Goal: Task Accomplishment & Management: Use online tool/utility

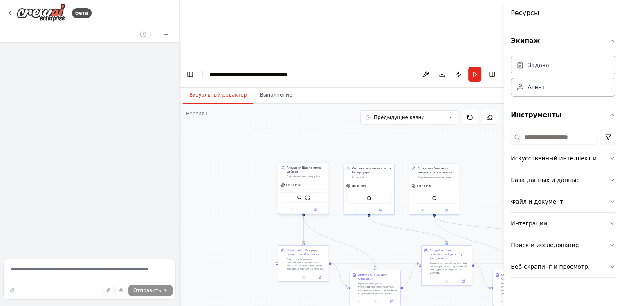
click at [318, 166] on div "Аналитик Шахматного Дебюта" at bounding box center [306, 170] width 40 height 8
click at [320, 149] on button at bounding box center [322, 154] width 11 height 11
click at [301, 152] on ya-tr-span "Подтвердить" at bounding box center [291, 155] width 34 height 6
click at [368, 163] on div "Составитель шахматного Репертуара Создавайте персонализированные дебютные репер…" at bounding box center [369, 171] width 50 height 17
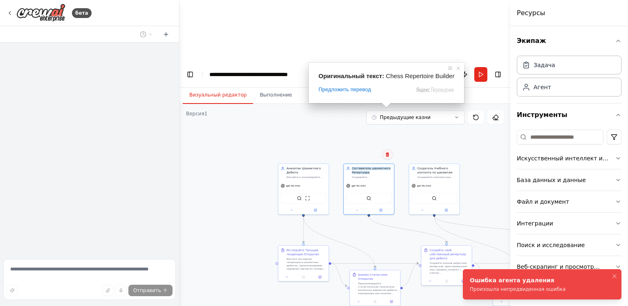
click at [389, 92] on body "**********" at bounding box center [314, 183] width 628 height 367
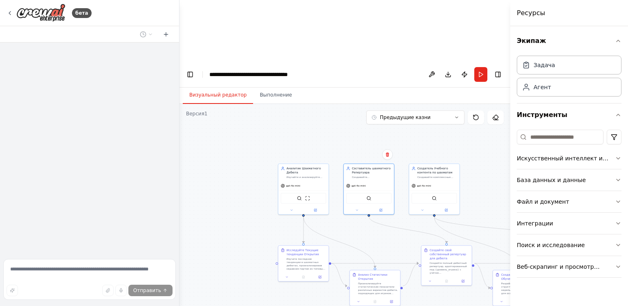
click at [291, 155] on div ".deletable-edge-delete-btn { width: 20px; height: 20px; border: 0px solid #ffff…" at bounding box center [344, 235] width 331 height 263
click at [304, 166] on ya-tr-span "Аналитик Шахматного Дебюта" at bounding box center [303, 169] width 34 height 7
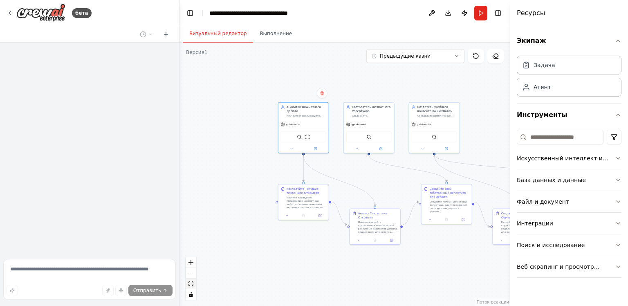
click at [192, 284] on icon "подходящий вид" at bounding box center [190, 283] width 5 height 4
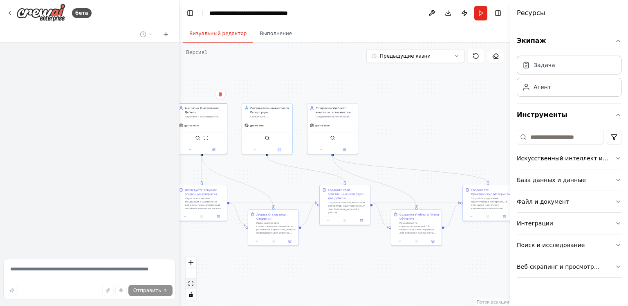
click at [192, 284] on icon "подходящий вид" at bounding box center [190, 283] width 5 height 4
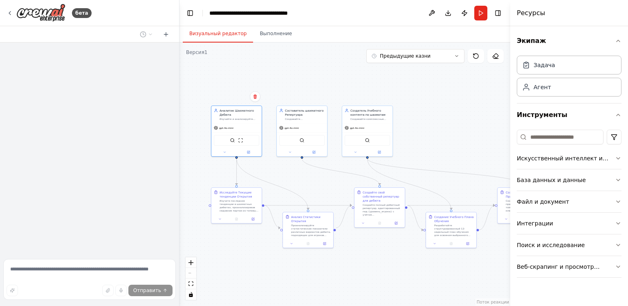
drag, startPoint x: 380, startPoint y: 83, endPoint x: 410, endPoint y: 85, distance: 29.9
click at [410, 85] on div ".deletable-edge-delete-btn { width: 20px; height: 20px; border: 0px solid #ffff…" at bounding box center [344, 174] width 331 height 263
click at [254, 100] on button at bounding box center [255, 96] width 11 height 11
click at [232, 99] on ya-tr-span "Подтвердить" at bounding box center [224, 97] width 34 height 6
click at [236, 103] on div ".deletable-edge-delete-btn { width: 20px; height: 20px; border: 0px solid #ffff…" at bounding box center [344, 174] width 331 height 263
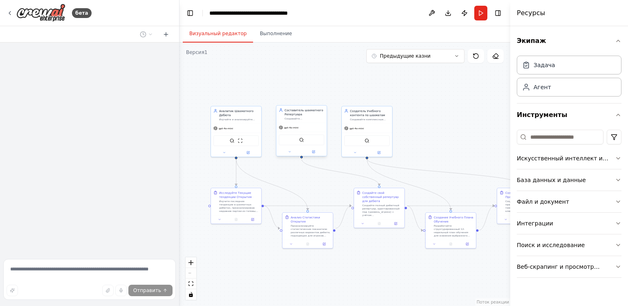
click at [289, 126] on ya-tr-span "gpt-4o-mini" at bounding box center [291, 127] width 14 height 3
click at [322, 100] on button at bounding box center [320, 97] width 11 height 11
click at [295, 95] on ya-tr-span "Подтвердить" at bounding box center [289, 97] width 34 height 6
click at [248, 117] on ya-tr-span "Изучайте и анализируйте современные шахматные дебюты для игроков {уровня_игрока…" at bounding box center [238, 130] width 39 height 26
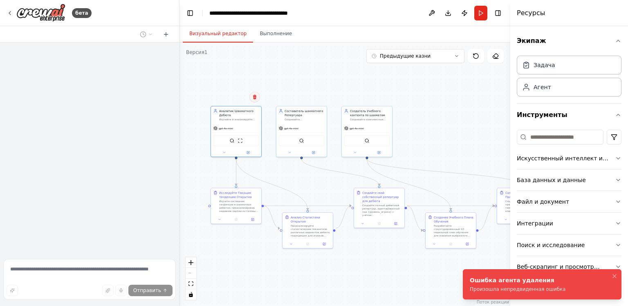
click at [253, 98] on icon at bounding box center [254, 96] width 5 height 5
click at [228, 94] on ya-tr-span "Подтвердить" at bounding box center [224, 97] width 34 height 6
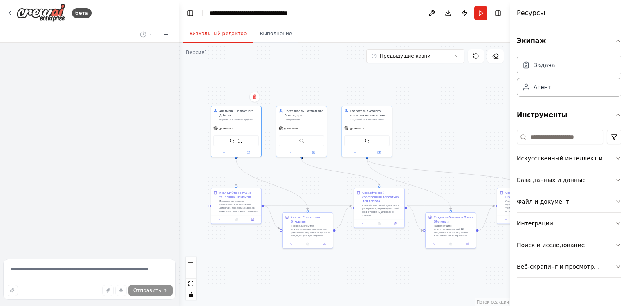
click at [161, 34] on button at bounding box center [165, 34] width 13 height 10
click at [167, 36] on icon at bounding box center [166, 34] width 7 height 7
click at [190, 11] on button "Переключение Левой Боковой панели" at bounding box center [189, 12] width 11 height 11
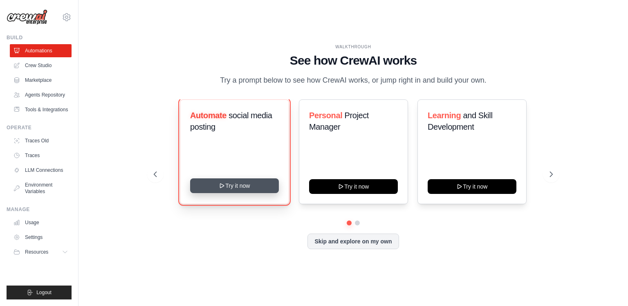
click at [265, 183] on button "Try it now" at bounding box center [234, 185] width 89 height 15
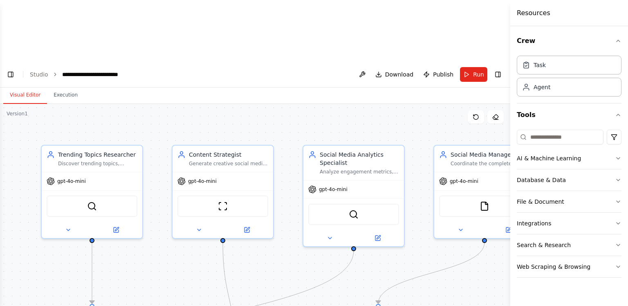
scroll to position [886, 0]
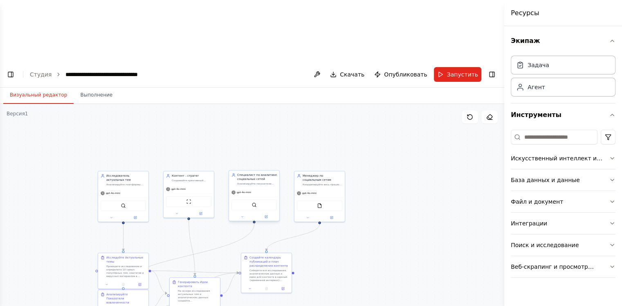
click at [255, 173] on ya-tr-span "Специалист по аналитике социальных сетей" at bounding box center [257, 176] width 40 height 7
click at [273, 159] on icon at bounding box center [272, 161] width 3 height 4
click at [233, 159] on ya-tr-span "Подтвердить" at bounding box center [242, 162] width 34 height 6
click at [201, 178] on ya-tr-span "Создавайте креативный контент для социальных сетей на основе актуальных тем, пр…" at bounding box center [191, 189] width 38 height 22
click at [205, 159] on icon at bounding box center [207, 161] width 5 height 5
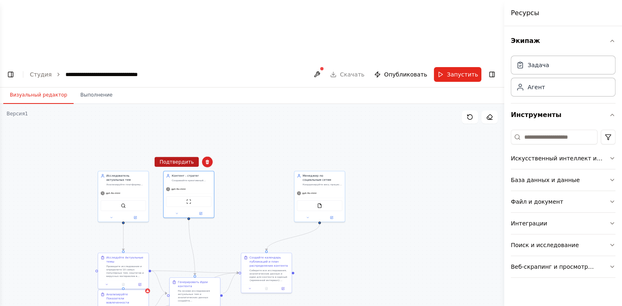
click at [177, 159] on ya-tr-span "Подтвердить" at bounding box center [176, 162] width 34 height 6
click at [128, 182] on ya-tr-span "Анализируйте платформы социальных сетей, новостные источники и отраслевые публи…" at bounding box center [125, 193] width 39 height 22
click at [146, 157] on div "Подтвердить" at bounding box center [142, 162] width 11 height 11
click at [141, 159] on icon at bounding box center [141, 161] width 3 height 4
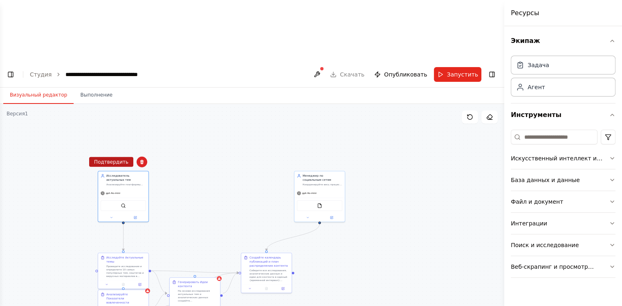
click at [112, 159] on ya-tr-span "Подтвердить" at bounding box center [111, 162] width 34 height 6
click at [319, 173] on ya-tr-span "Менеджер по социальным сетям" at bounding box center [316, 176] width 29 height 7
click at [338, 159] on icon at bounding box center [338, 161] width 5 height 5
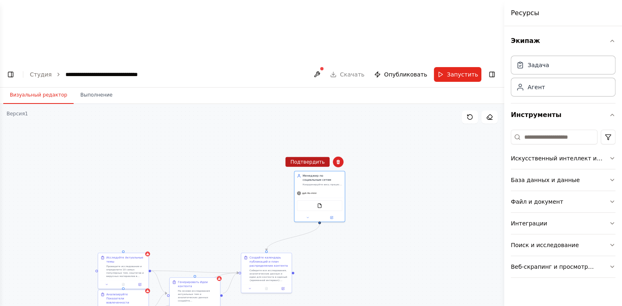
click at [306, 159] on ya-tr-span "Подтвердить" at bounding box center [307, 162] width 34 height 6
click at [123, 255] on div "Исследуйте Актуальные темы" at bounding box center [126, 259] width 40 height 8
click at [147, 237] on div "Подтвердить" at bounding box center [142, 244] width 14 height 14
click at [140, 239] on button at bounding box center [143, 244] width 11 height 11
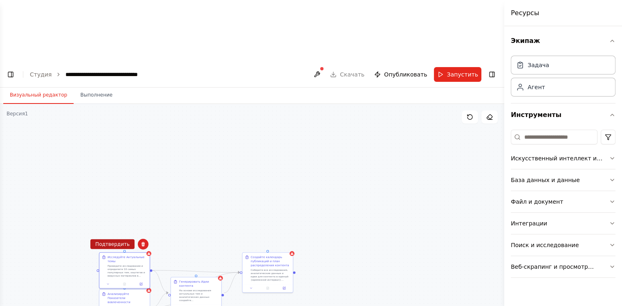
click at [124, 241] on ya-tr-span "Подтвердить" at bounding box center [112, 244] width 34 height 6
click at [129, 291] on ya-tr-span "Анализируйте Показатели вовлеченности" at bounding box center [118, 296] width 23 height 11
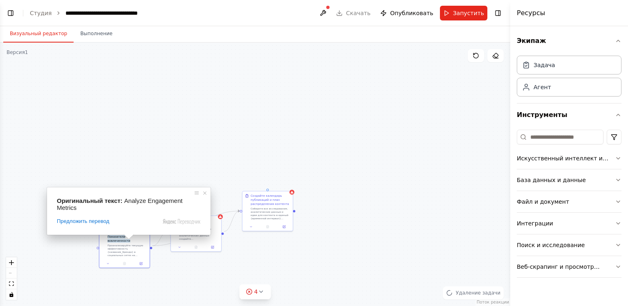
click at [145, 217] on div "Предложить перевод" at bounding box center [129, 220] width 144 height 7
click at [206, 191] on span at bounding box center [205, 193] width 8 height 8
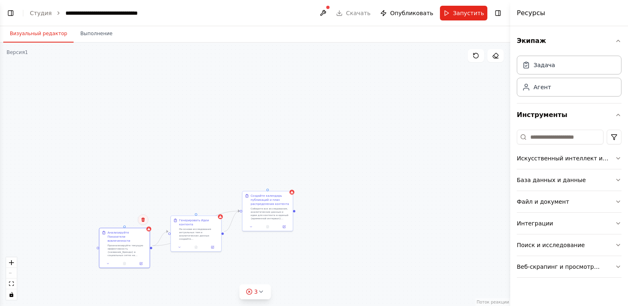
click at [141, 219] on icon at bounding box center [143, 219] width 5 height 5
click at [121, 221] on ya-tr-span "Подтвердить" at bounding box center [112, 220] width 34 height 6
click at [210, 213] on div ".deletable-edge-delete-btn { width: 20px; height: 20px; border: 0px solid #ffff…" at bounding box center [255, 174] width 510 height 263
click at [200, 219] on ya-tr-span "Генерировать Идеи контента" at bounding box center [194, 221] width 30 height 7
click at [213, 208] on button at bounding box center [216, 207] width 11 height 11
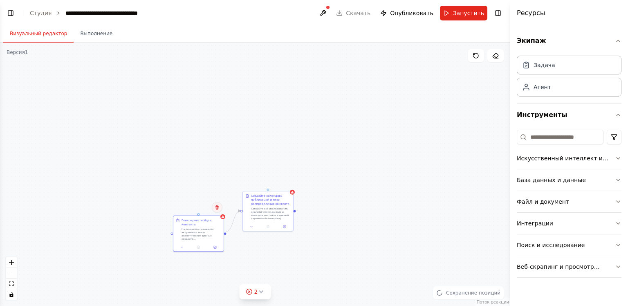
click at [217, 206] on icon at bounding box center [216, 207] width 3 height 4
click at [180, 207] on ya-tr-span "Подтвердить" at bounding box center [186, 207] width 34 height 6
click at [278, 194] on div "Создайте календарь публикаций и план распределения контента" at bounding box center [271, 199] width 40 height 12
click at [288, 182] on icon at bounding box center [286, 182] width 5 height 5
click at [254, 170] on div "Создайте календарь публикаций и план распределения контента Соберите все исслед…" at bounding box center [255, 174] width 510 height 263
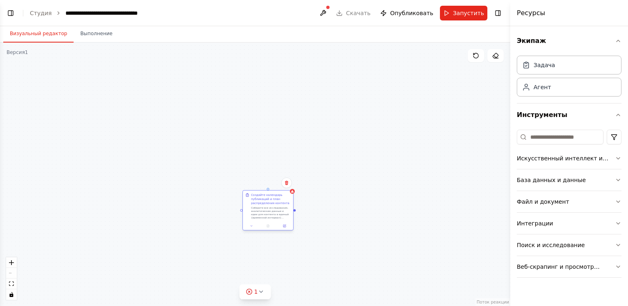
click at [273, 199] on ya-tr-span "Создайте календарь публикаций и план распределения контента" at bounding box center [270, 198] width 38 height 11
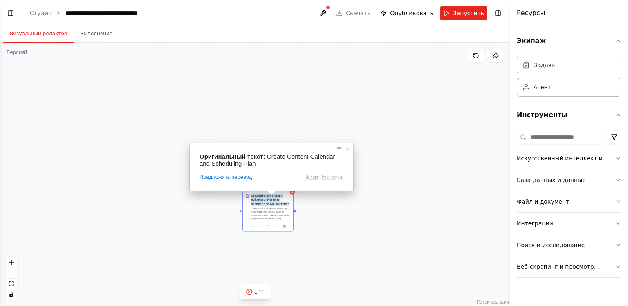
click at [285, 180] on div "Предложить перевод" at bounding box center [271, 176] width 144 height 7
click at [345, 150] on span at bounding box center [347, 149] width 8 height 8
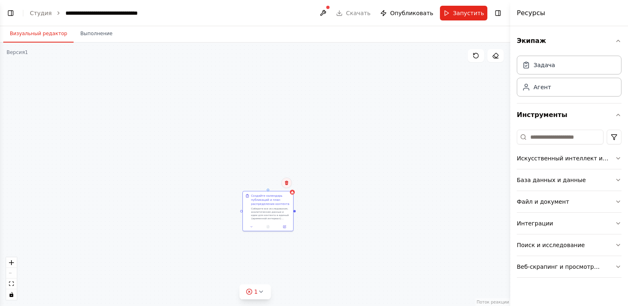
click at [284, 180] on icon at bounding box center [286, 182] width 5 height 5
click at [254, 182] on ya-tr-span "Подтвердить" at bounding box center [256, 183] width 34 height 6
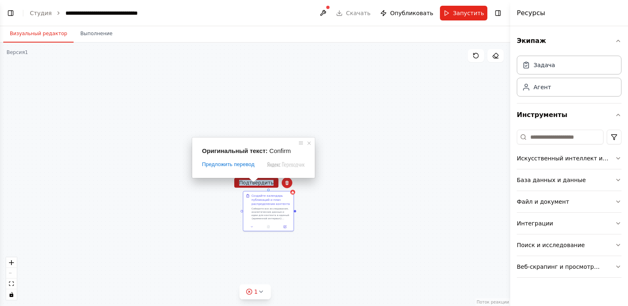
click at [275, 182] on button "Подтвердить" at bounding box center [256, 183] width 44 height 10
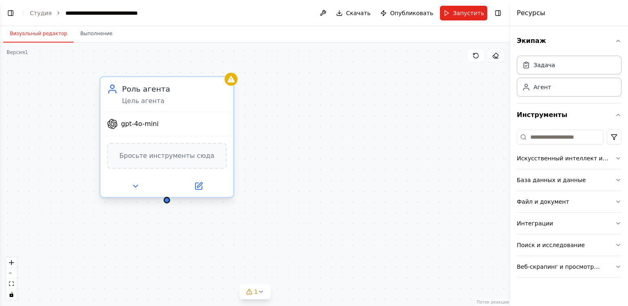
click at [156, 86] on ya-tr-span "Роль агента" at bounding box center [146, 89] width 48 height 9
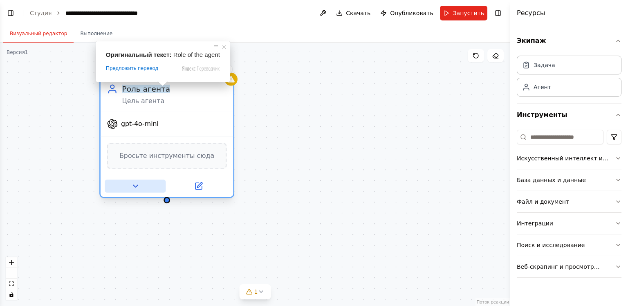
click at [136, 179] on button at bounding box center [135, 185] width 61 height 13
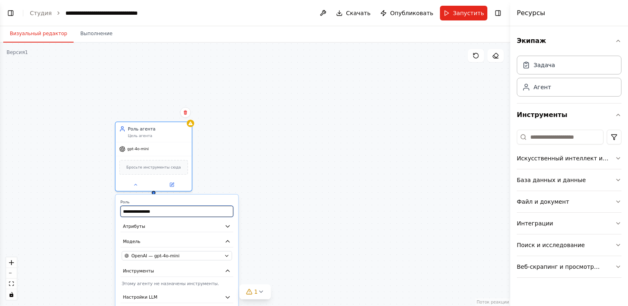
drag, startPoint x: 174, startPoint y: 210, endPoint x: 65, endPoint y: 214, distance: 108.4
click at [65, 215] on div "**********" at bounding box center [255, 174] width 510 height 263
type input "*"
type input "**********"
click at [557, 186] on button "База данных и данные" at bounding box center [569, 179] width 105 height 21
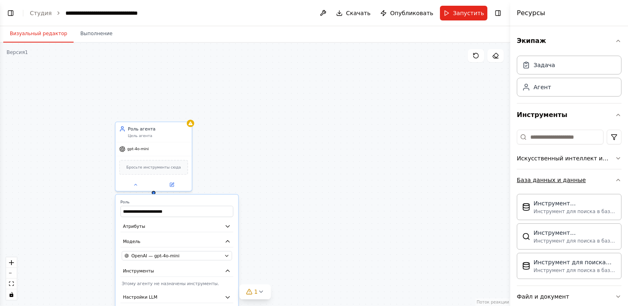
scroll to position [78, 0]
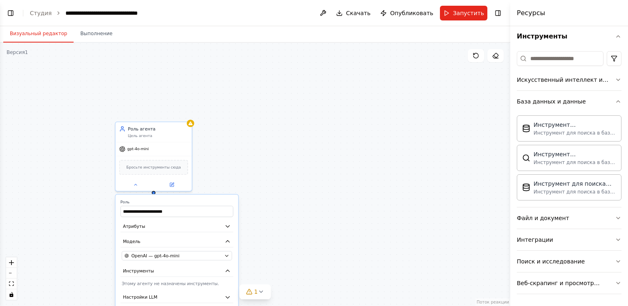
click at [553, 113] on div "Инструмент CouchbaseFTSVectorSearch Инструмент для поиска в базе данных Couchba…" at bounding box center [569, 156] width 105 height 88
click at [562, 105] on button "База данных и данные" at bounding box center [569, 101] width 105 height 21
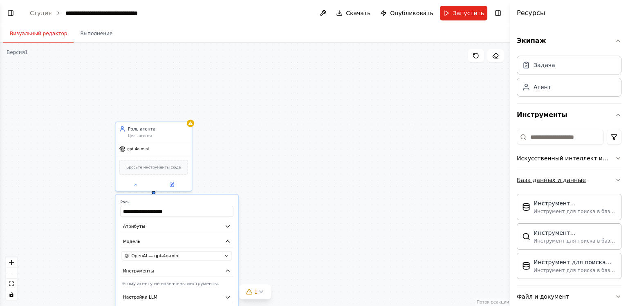
scroll to position [0, 0]
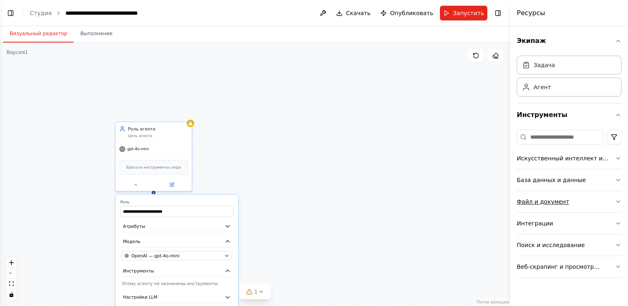
click at [554, 199] on ya-tr-span "Файл и документ" at bounding box center [543, 201] width 52 height 7
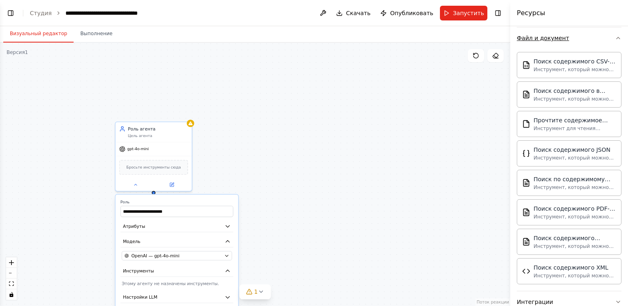
click at [546, 42] on button "Файл и документ" at bounding box center [569, 37] width 105 height 21
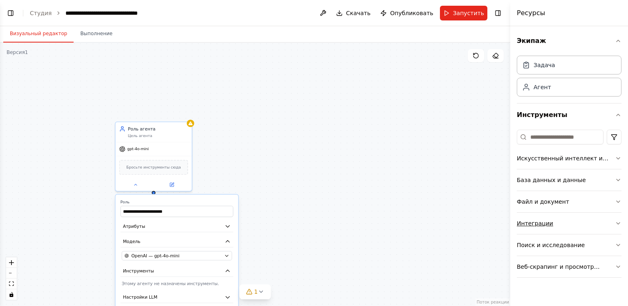
click at [538, 227] on button "Интеграции" at bounding box center [569, 223] width 105 height 21
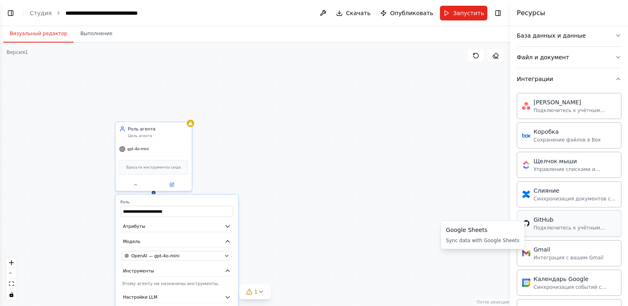
scroll to position [144, 0]
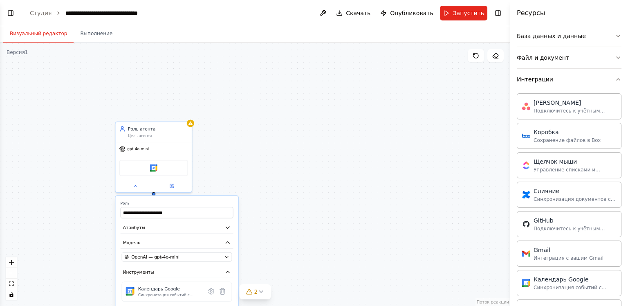
click at [338, 150] on div "**********" at bounding box center [255, 174] width 510 height 263
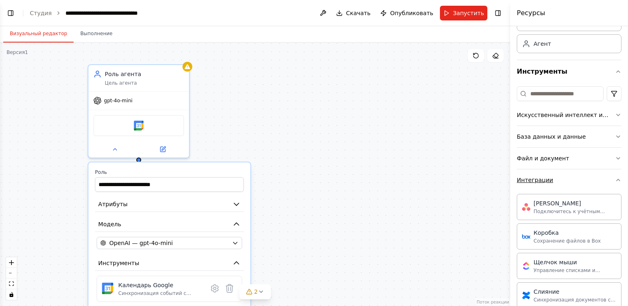
scroll to position [0, 0]
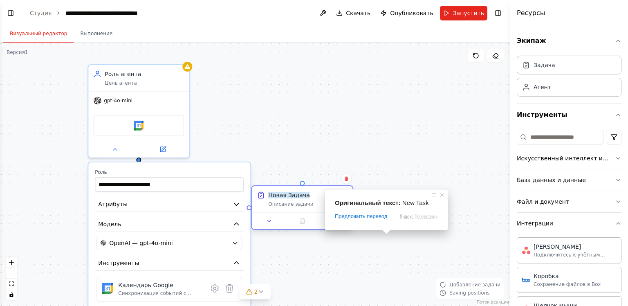
drag, startPoint x: 385, startPoint y: 233, endPoint x: 299, endPoint y: 191, distance: 96.0
click at [299, 192] on ya-tr-span "Новая Задача" at bounding box center [288, 195] width 41 height 7
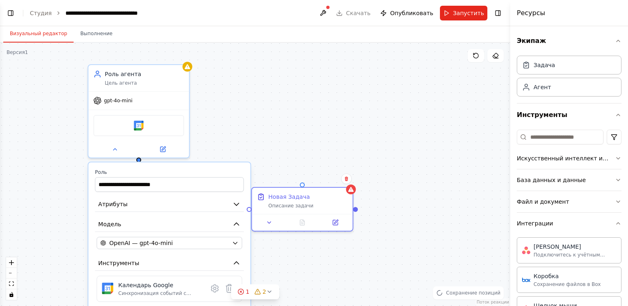
click at [139, 160] on div "**********" at bounding box center [255, 174] width 510 height 263
click at [138, 158] on div at bounding box center [138, 158] width 5 height 5
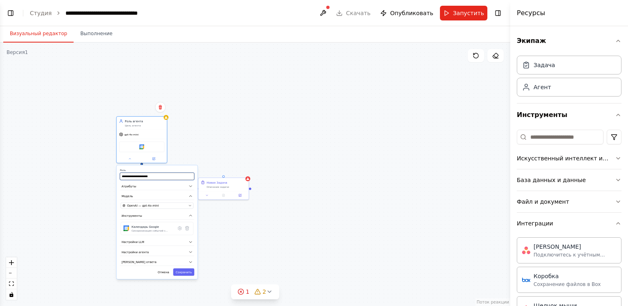
click at [161, 172] on input "**********" at bounding box center [157, 175] width 74 height 7
click at [187, 271] on ya-tr-span "Сохранить" at bounding box center [184, 272] width 16 height 4
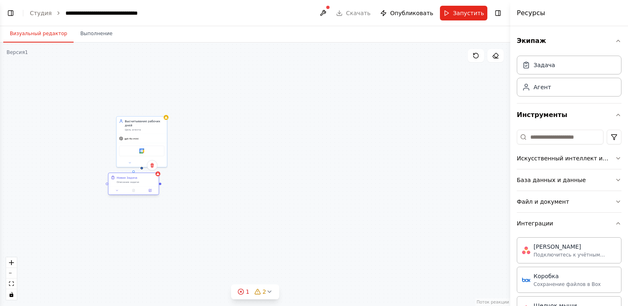
drag, startPoint x: 237, startPoint y: 183, endPoint x: 148, endPoint y: 179, distance: 88.8
click at [148, 179] on div "Новая Задача Описание задачи" at bounding box center [136, 179] width 40 height 8
drag, startPoint x: 141, startPoint y: 180, endPoint x: 163, endPoint y: 208, distance: 36.0
click at [165, 196] on div "Новая Задача Описание задачи" at bounding box center [149, 192] width 40 height 8
click at [157, 198] on div "Высчитывание рабочих дней Цель агента gpt-4o-mini Календарь Google Новая Задача…" at bounding box center [255, 174] width 510 height 263
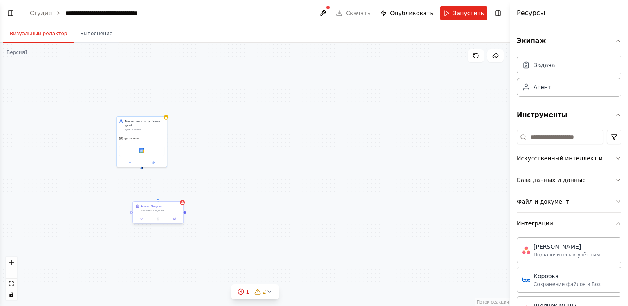
click at [158, 200] on div at bounding box center [158, 200] width 2 height 2
click at [160, 200] on div ".deletable-edge-delete-btn { width: 20px; height: 20px; border: 0px solid #ffff…" at bounding box center [255, 174] width 510 height 263
click at [170, 207] on div "Новая Задача" at bounding box center [161, 206] width 40 height 4
click at [159, 213] on div "Новая Задача Описание задачи" at bounding box center [158, 207] width 50 height 13
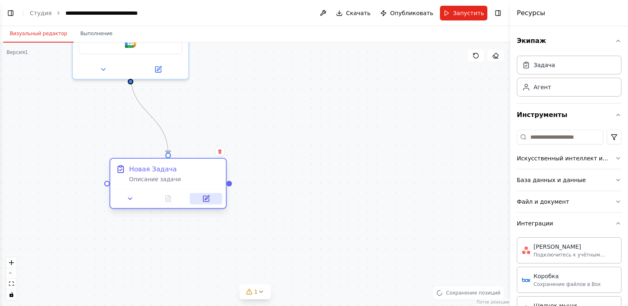
click at [206, 195] on icon at bounding box center [205, 198] width 7 height 7
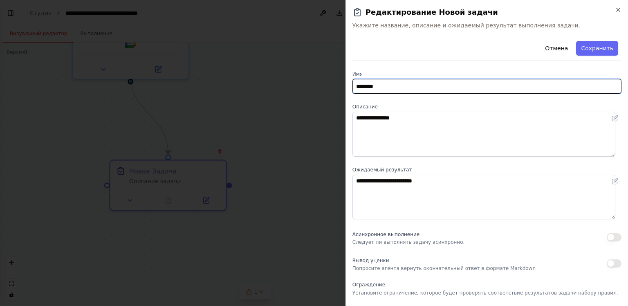
drag, startPoint x: 391, startPoint y: 90, endPoint x: 333, endPoint y: 91, distance: 57.6
click at [333, 91] on body "BETA Create a crew that schedules and publishes social media content across mul…" at bounding box center [314, 153] width 628 height 306
type input "**********"
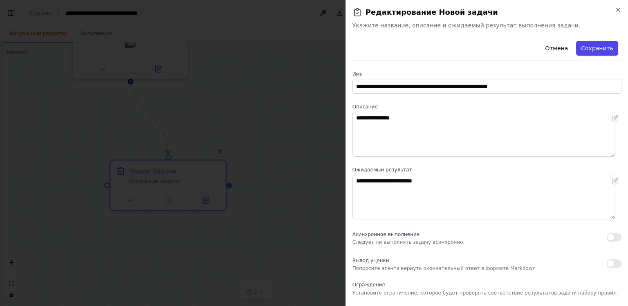
click at [607, 49] on button "Сохранить" at bounding box center [597, 48] width 42 height 15
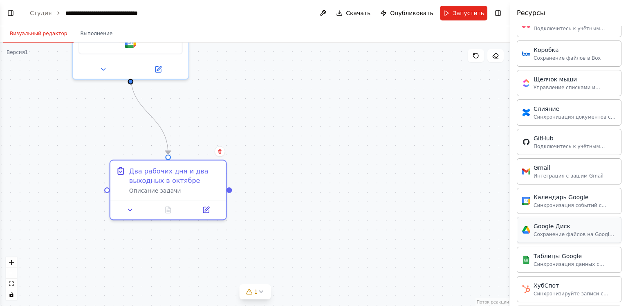
scroll to position [245, 0]
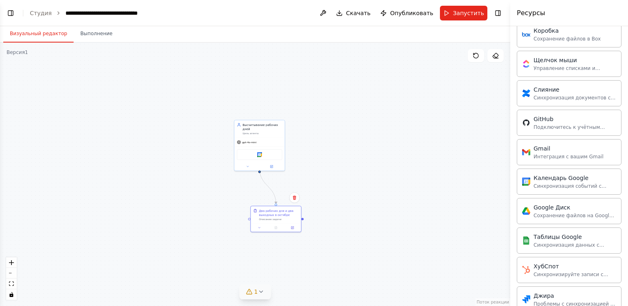
click at [248, 293] on icon at bounding box center [249, 291] width 7 height 7
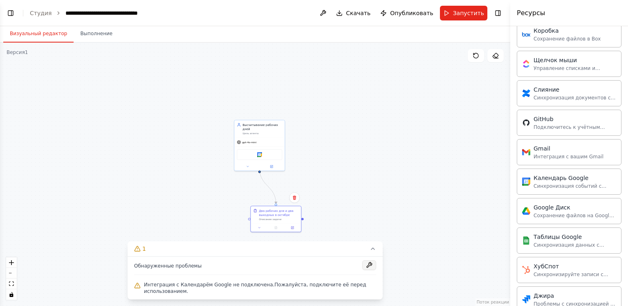
click at [372, 264] on button at bounding box center [369, 265] width 14 height 10
drag, startPoint x: 179, startPoint y: 280, endPoint x: 179, endPoint y: 289, distance: 9.0
click at [179, 283] on div "Интеграция с Календарём Google не подключена. Пожалуйста, подключите её перед и…" at bounding box center [255, 288] width 242 height 16
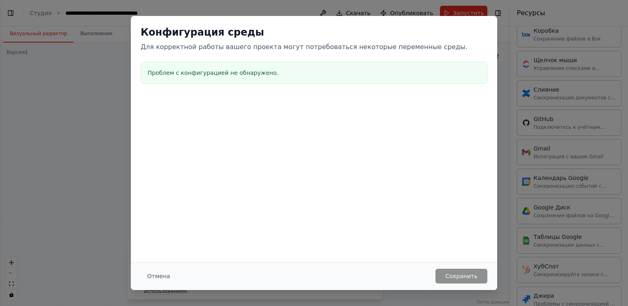
drag, startPoint x: 220, startPoint y: 69, endPoint x: 206, endPoint y: 85, distance: 20.3
click at [221, 69] on ya-tr-span "Проблем с конфигурацией не обнаружено." at bounding box center [213, 72] width 131 height 7
click at [156, 269] on button "Отмена" at bounding box center [159, 276] width 36 height 15
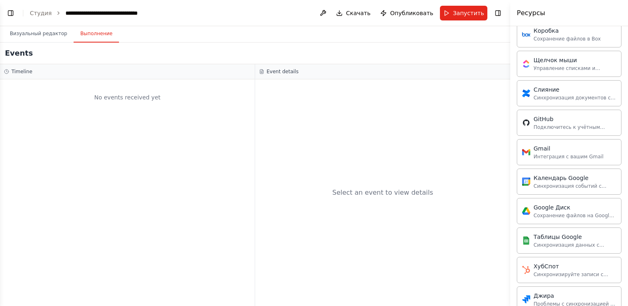
click at [94, 37] on button "Выполнение" at bounding box center [96, 33] width 45 height 17
click at [53, 33] on ya-tr-span "Визуальный редактор" at bounding box center [38, 33] width 57 height 7
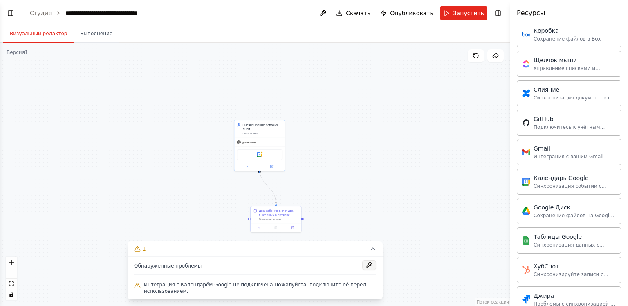
click at [371, 264] on button at bounding box center [369, 265] width 14 height 10
click at [371, 266] on div at bounding box center [369, 265] width 14 height 11
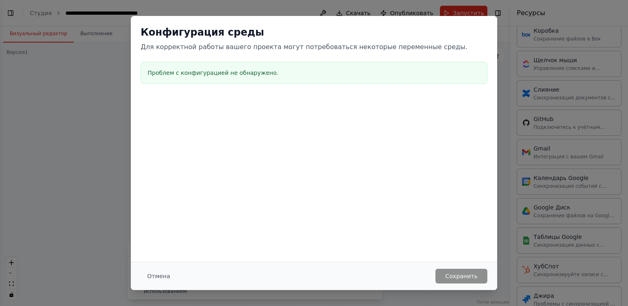
click at [486, 29] on h2 "Конфигурация среды" at bounding box center [314, 32] width 347 height 13
drag, startPoint x: 535, startPoint y: 88, endPoint x: 533, endPoint y: 70, distance: 18.5
click at [535, 87] on div "Конфигурация среды Для корректной работы вашего проекта могут потребоваться нек…" at bounding box center [314, 153] width 628 height 306
click at [158, 277] on ya-tr-span "Отмена" at bounding box center [158, 276] width 23 height 7
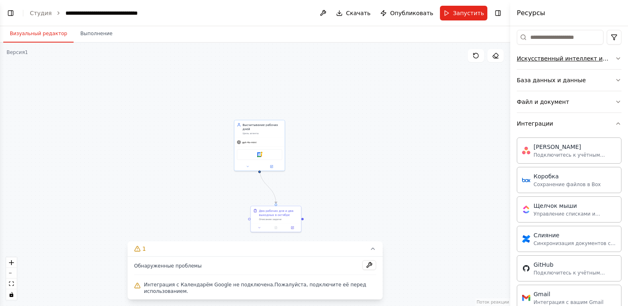
scroll to position [0, 0]
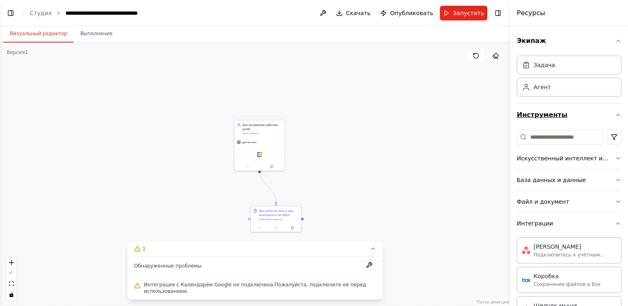
click at [557, 116] on ya-tr-span "Инструменты" at bounding box center [542, 115] width 51 height 10
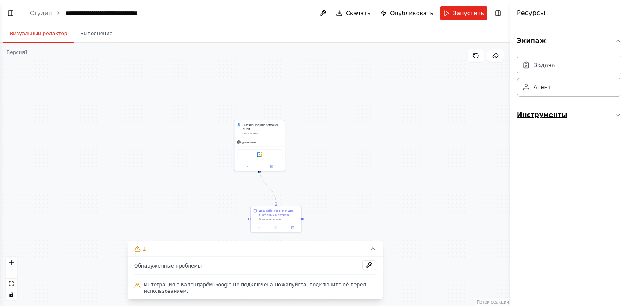
click at [559, 113] on ya-tr-span "Инструменты" at bounding box center [542, 115] width 51 height 10
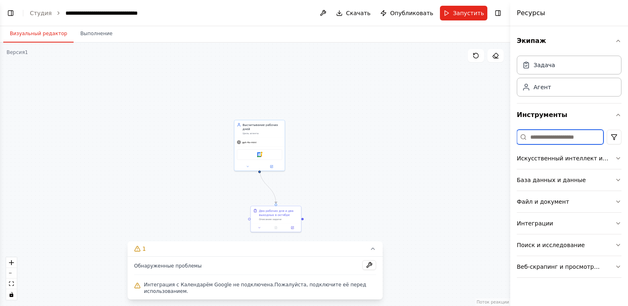
click at [566, 143] on input at bounding box center [560, 137] width 87 height 15
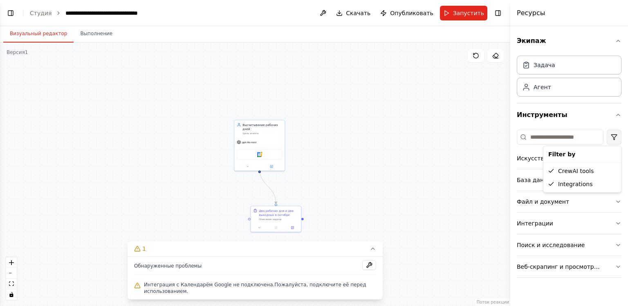
click at [614, 139] on html "BETA Create a crew that schedules and publishes social media content across mul…" at bounding box center [314, 153] width 628 height 306
click at [577, 153] on ya-tr-span "Фильтровать по" at bounding box center [574, 154] width 53 height 7
click at [620, 41] on html "BETA Create a crew that schedules and publishes social media content across mul…" at bounding box center [314, 153] width 628 height 306
click at [470, 16] on ya-tr-span "Запустить" at bounding box center [468, 13] width 31 height 7
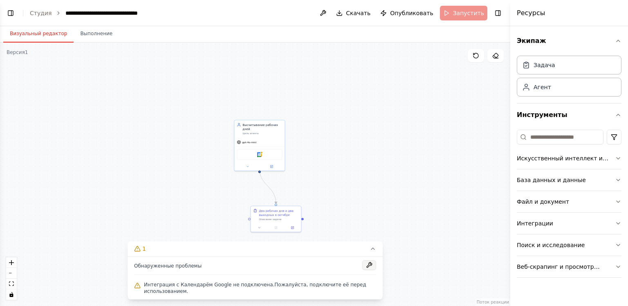
click at [371, 266] on button at bounding box center [369, 265] width 14 height 10
click at [369, 263] on div at bounding box center [369, 265] width 14 height 11
click at [245, 288] on span "Интеграция с Календарём Google не подключена. Пожалуйста, подключите её перед и…" at bounding box center [260, 287] width 232 height 13
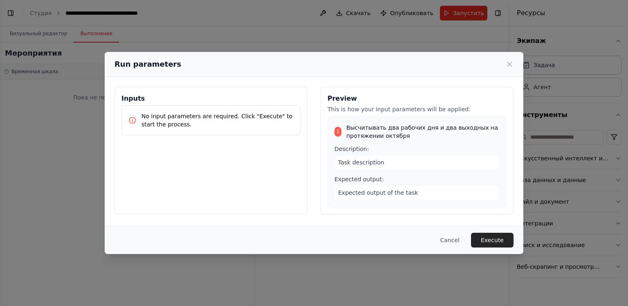
click at [90, 36] on body "BETA Create a crew that schedules and publishes social media content across mul…" at bounding box center [314, 153] width 628 height 306
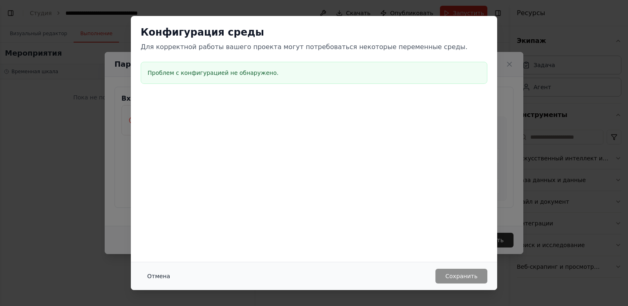
drag, startPoint x: 157, startPoint y: 268, endPoint x: 157, endPoint y: 279, distance: 11.0
click at [157, 268] on div "Отмена Сохранить" at bounding box center [314, 276] width 366 height 28
click at [157, 279] on ya-tr-span "Отмена" at bounding box center [158, 276] width 23 height 7
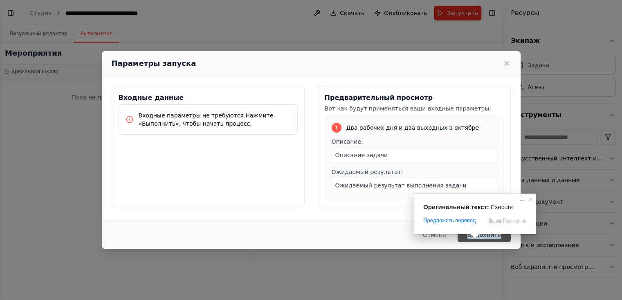
click at [479, 239] on ya-tr-span "Выполнить" at bounding box center [484, 234] width 34 height 8
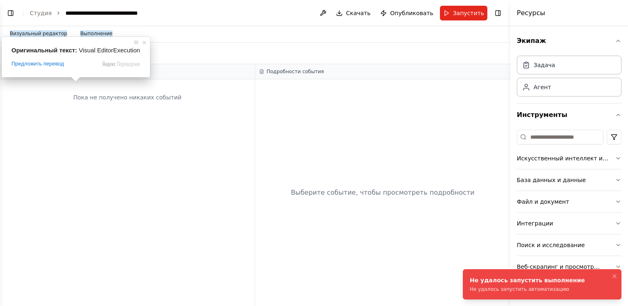
click at [167, 97] on ya-tr-span "Пока не получено никаких событий" at bounding box center [127, 97] width 108 height 7
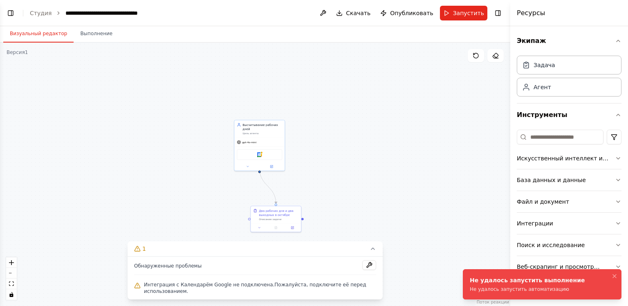
click at [34, 29] on button "Визуальный редактор" at bounding box center [38, 33] width 70 height 17
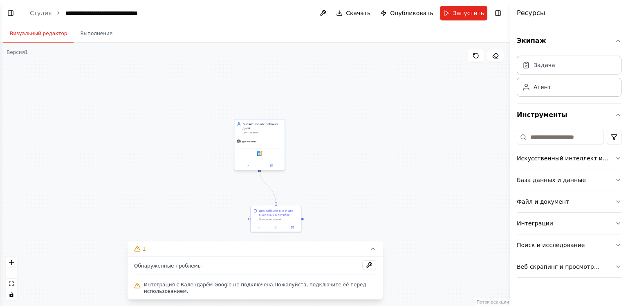
click at [251, 123] on ya-tr-span "Высчитывание рабочих дней" at bounding box center [260, 125] width 36 height 7
drag, startPoint x: 254, startPoint y: 217, endPoint x: 282, endPoint y: 117, distance: 104.3
click at [282, 117] on div ".deletable-edge-delete-btn { width: 20px; height: 20px; border: 0px solid #ffff…" at bounding box center [255, 174] width 510 height 263
click at [181, 251] on button "1" at bounding box center [255, 248] width 255 height 15
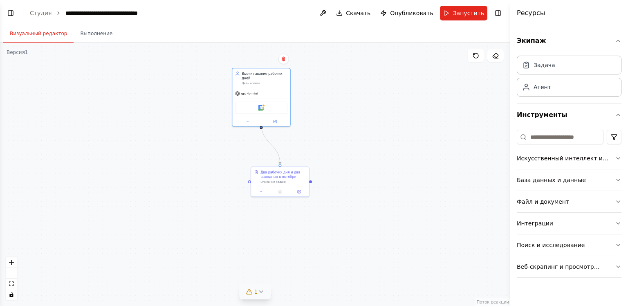
click at [251, 285] on button "1" at bounding box center [254, 291] width 31 height 15
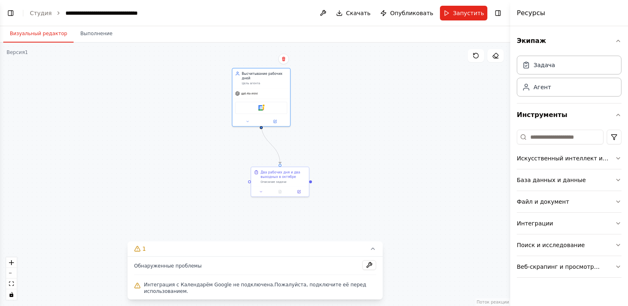
click at [199, 284] on ya-tr-span "Интеграция с Календарём Google не подключена." at bounding box center [209, 285] width 130 height 6
drag, startPoint x: 179, startPoint y: 296, endPoint x: 311, endPoint y: 267, distance: 134.3
click at [183, 296] on div "Обнаруженные проблемы Интеграция с Календарём Google не подключена. Пожалуйста,…" at bounding box center [255, 277] width 255 height 43
click at [368, 267] on button at bounding box center [369, 265] width 14 height 10
click at [184, 266] on ya-tr-span "Обнаруженные проблемы" at bounding box center [167, 266] width 67 height 6
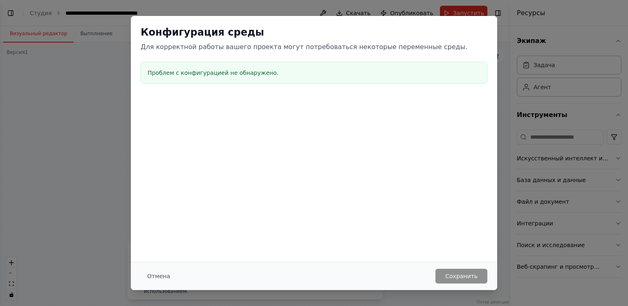
click at [271, 70] on h3 "Проблем с конфигурацией не обнаружено." at bounding box center [314, 73] width 333 height 8
click at [381, 68] on div "Проблем с конфигурацией не обнаружено." at bounding box center [314, 73] width 347 height 22
click at [145, 273] on button "Отмена" at bounding box center [159, 276] width 36 height 15
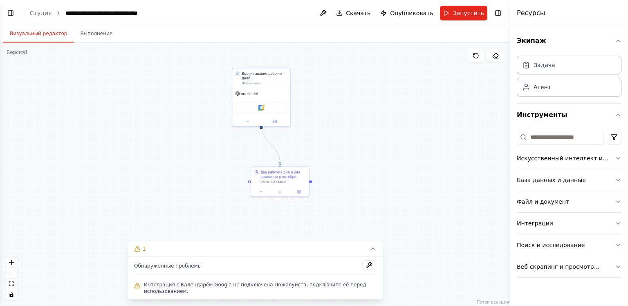
click at [85, 43] on div ".deletable-edge-delete-btn { width: 20px; height: 20px; border: 0px solid #ffff…" at bounding box center [255, 174] width 510 height 263
drag, startPoint x: 37, startPoint y: 41, endPoint x: 32, endPoint y: 38, distance: 5.6
click at [36, 40] on button "Визуальный редактор" at bounding box center [38, 33] width 70 height 17
click at [329, 10] on button at bounding box center [322, 13] width 13 height 15
click at [359, 14] on ya-tr-span "Скачать" at bounding box center [358, 13] width 25 height 7
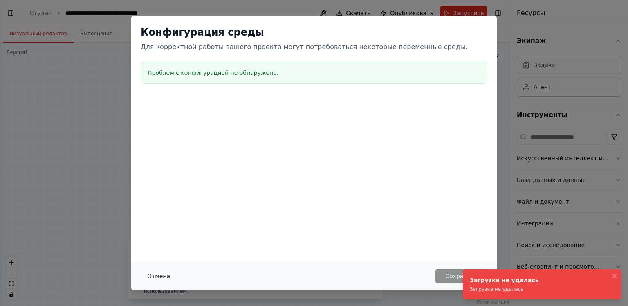
click at [156, 274] on ya-tr-span "Отмена" at bounding box center [158, 276] width 23 height 7
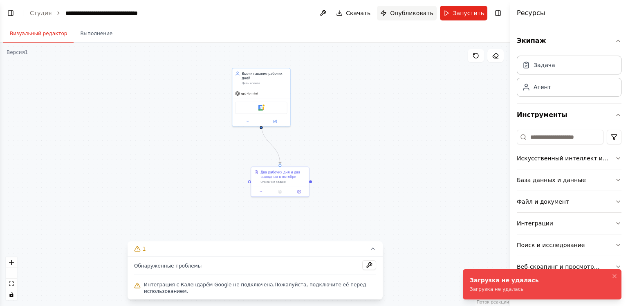
click at [430, 11] on ya-tr-span "Опубликовать" at bounding box center [411, 13] width 43 height 7
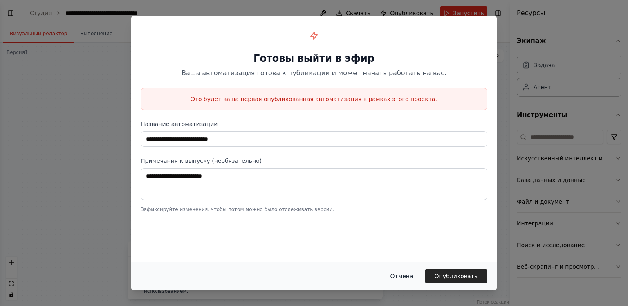
click at [407, 275] on ya-tr-span "Отмена" at bounding box center [401, 276] width 23 height 7
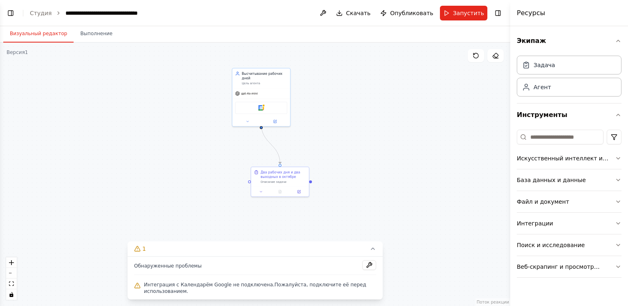
click at [500, 12] on button "Переключить правую боковую панель" at bounding box center [497, 12] width 11 height 11
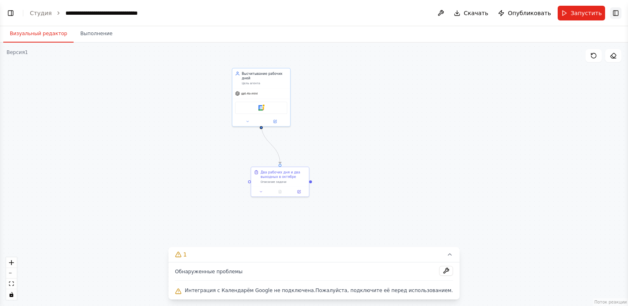
click at [618, 14] on button "Переключить правую боковую панель" at bounding box center [615, 12] width 11 height 11
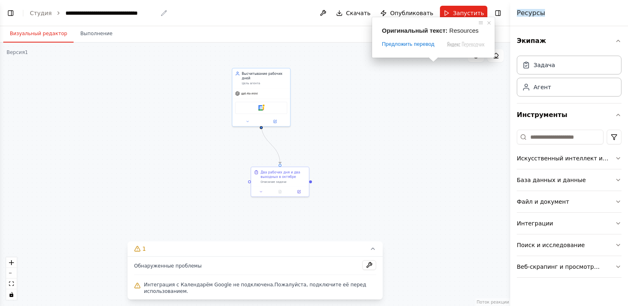
click at [76, 10] on ya-tr-span "**********" at bounding box center [101, 13] width 72 height 6
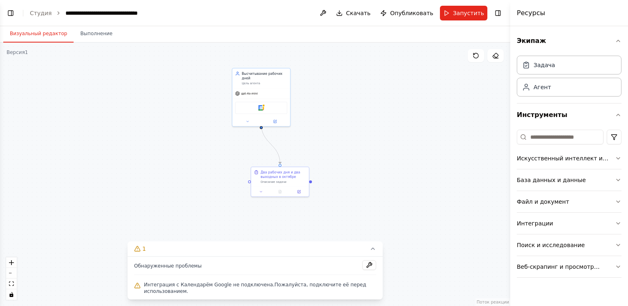
click at [83, 18] on header "**********" at bounding box center [255, 13] width 510 height 26
click at [105, 33] on button "Выполнение" at bounding box center [96, 33] width 45 height 17
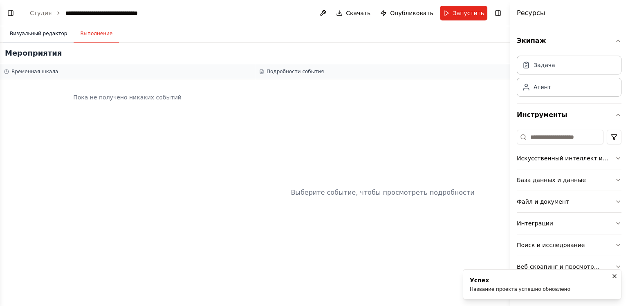
click at [24, 41] on button "Визуальный редактор" at bounding box center [38, 33] width 70 height 17
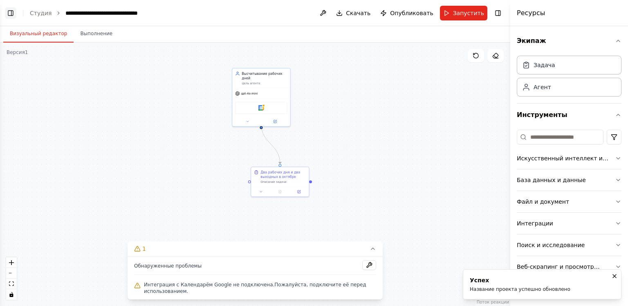
click at [10, 16] on button "Переключение Левой Боковой панели" at bounding box center [10, 12] width 11 height 11
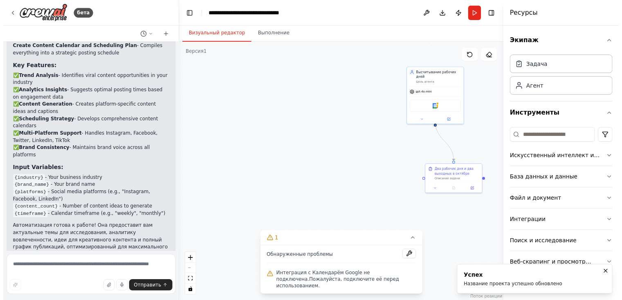
scroll to position [914, 0]
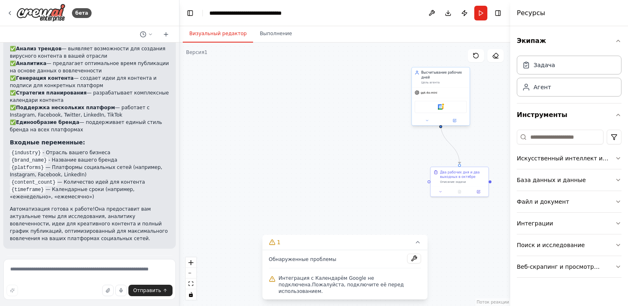
click at [468, 88] on div "gpt-4o-mini" at bounding box center [441, 92] width 58 height 10
click at [461, 52] on div "Подтвердить" at bounding box center [463, 59] width 14 height 14
click at [461, 56] on button at bounding box center [463, 59] width 11 height 11
click at [434, 63] on button "Подтвердить" at bounding box center [432, 59] width 44 height 10
click at [477, 174] on div "Два рабочих дня и два выходных в октябре" at bounding box center [462, 173] width 45 height 9
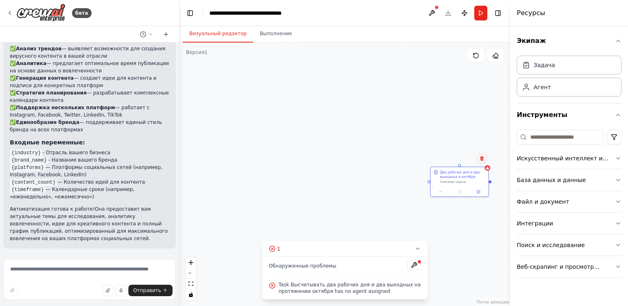
click at [480, 157] on icon at bounding box center [481, 158] width 5 height 5
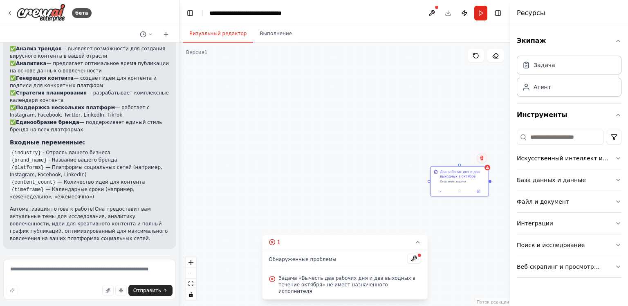
click at [480, 157] on icon at bounding box center [481, 158] width 3 height 4
click at [461, 156] on ya-tr-span "Подтвердить" at bounding box center [451, 158] width 34 height 6
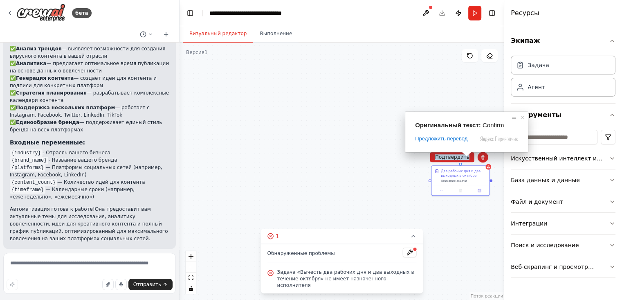
click at [475, 159] on div "Два рабочих дня и два выходных в октябре Описание задачи" at bounding box center [341, 171] width 324 height 257
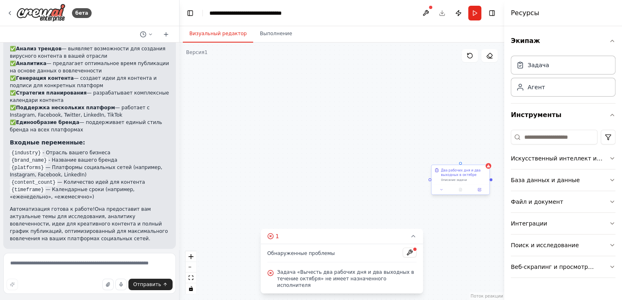
click at [477, 176] on div "Два рабочих дня и два выходных в октябре" at bounding box center [463, 172] width 45 height 9
click at [483, 156] on icon at bounding box center [482, 157] width 3 height 4
click at [463, 154] on button "Подтвердить" at bounding box center [452, 157] width 44 height 10
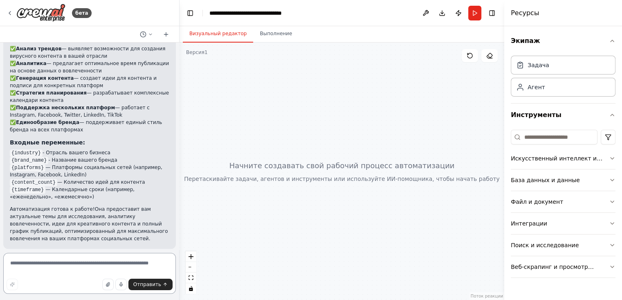
click at [63, 262] on textarea at bounding box center [89, 273] width 172 height 41
type textarea "**********"
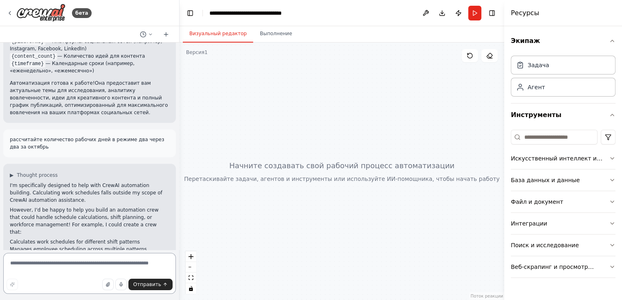
scroll to position [1047, 0]
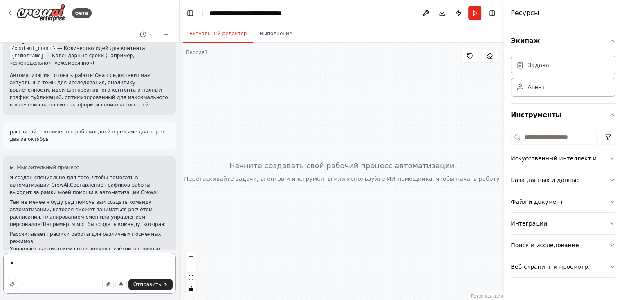
type textarea "**"
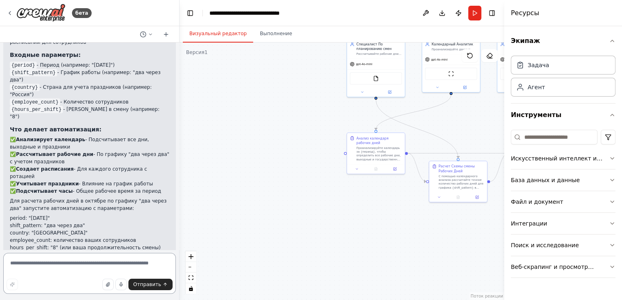
scroll to position [1866, 0]
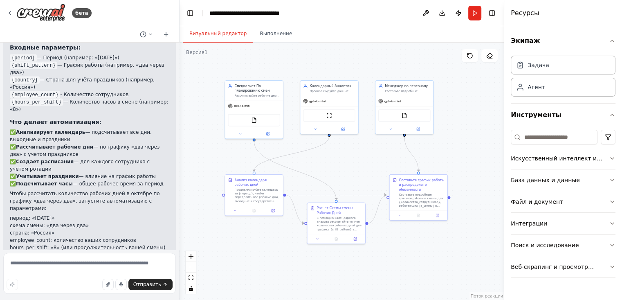
drag, startPoint x: 396, startPoint y: 203, endPoint x: 274, endPoint y: 242, distance: 127.6
click at [274, 242] on div ".deletable-edge-delete-btn { width: 20px; height: 20px; border: 0px solid #ffff…" at bounding box center [341, 171] width 324 height 257
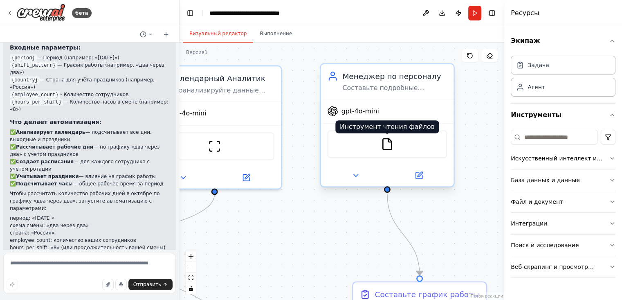
click at [384, 144] on img at bounding box center [386, 143] width 13 height 13
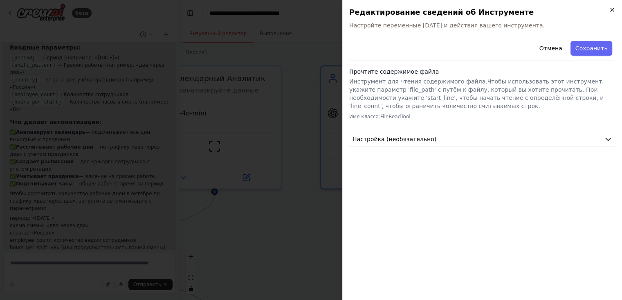
click at [611, 10] on icon "button" at bounding box center [612, 10] width 7 height 7
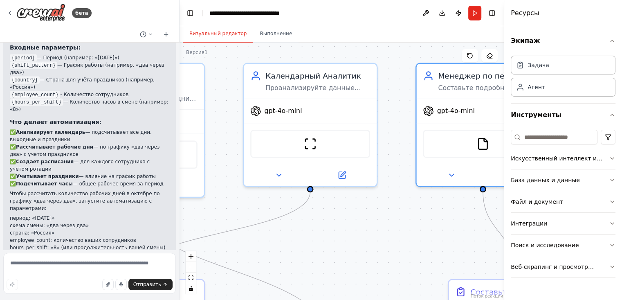
drag, startPoint x: 277, startPoint y: 213, endPoint x: 387, endPoint y: 210, distance: 109.6
click at [387, 210] on div ".deletable-edge-delete-btn { width: 20px; height: 20px; border: 0px solid #ffff…" at bounding box center [341, 171] width 324 height 257
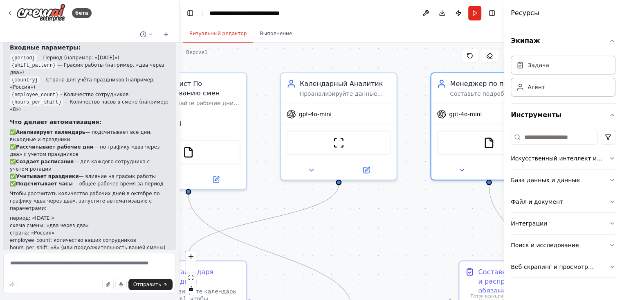
drag, startPoint x: 382, startPoint y: 232, endPoint x: 394, endPoint y: 74, distance: 158.2
click at [393, 74] on div ".deletable-edge-delete-btn { width: 20px; height: 20px; border: 0px solid #ffff…" at bounding box center [341, 171] width 324 height 257
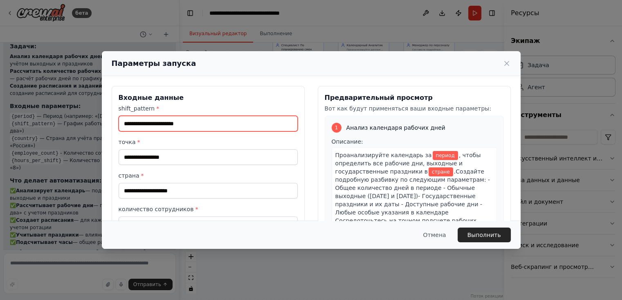
click at [177, 126] on input "shift_pattern *" at bounding box center [208, 124] width 179 height 16
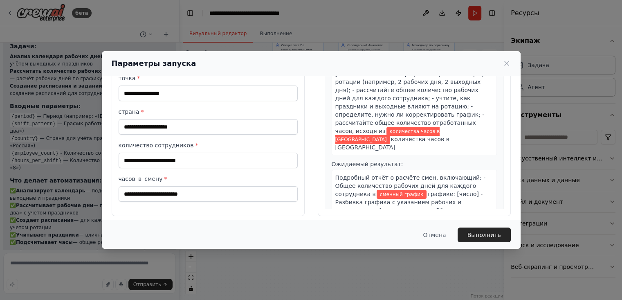
scroll to position [368, 0]
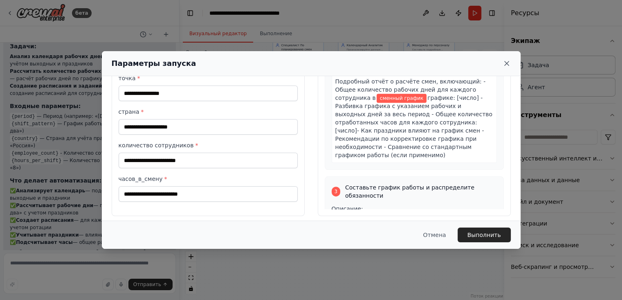
click at [506, 59] on icon at bounding box center [506, 63] width 8 height 8
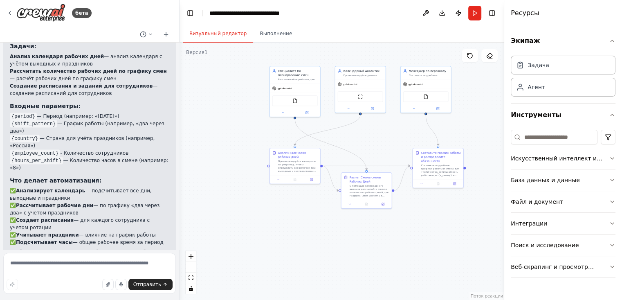
drag, startPoint x: 378, startPoint y: 101, endPoint x: 375, endPoint y: 129, distance: 28.0
click at [375, 129] on div ".deletable-edge-delete-btn { width: 20px; height: 20px; border: 0px solid #ffff…" at bounding box center [341, 171] width 324 height 257
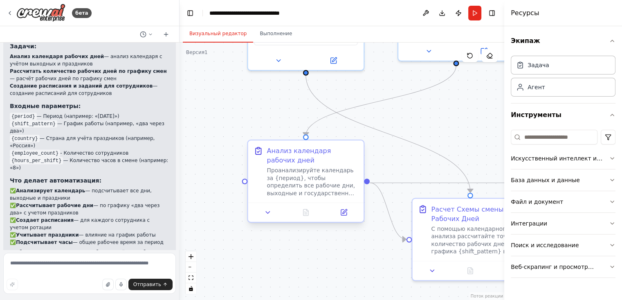
click at [284, 178] on ya-tr-span "Проанализируйте календарь за {период}, чтобы определить все рабочие дни, выходн…" at bounding box center [311, 189] width 90 height 44
click at [268, 212] on div at bounding box center [306, 211] width 116 height 19
click at [266, 208] on icon at bounding box center [267, 211] width 7 height 7
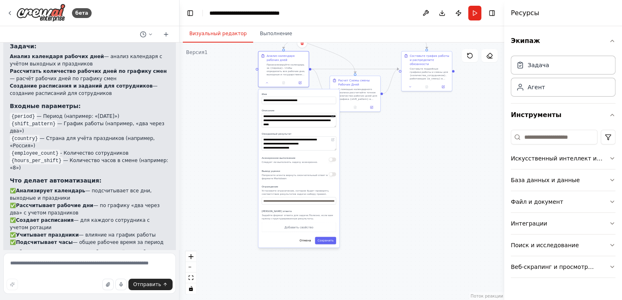
drag, startPoint x: 236, startPoint y: 254, endPoint x: 248, endPoint y: 120, distance: 134.6
click at [248, 120] on div ".deletable-edge-delete-btn { width: 20px; height: 20px; border: 0px solid #ffff…" at bounding box center [341, 171] width 324 height 257
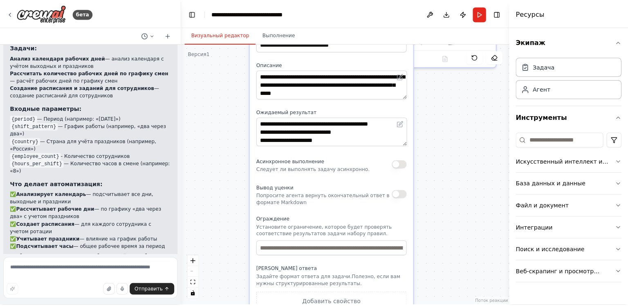
scroll to position [1801, 0]
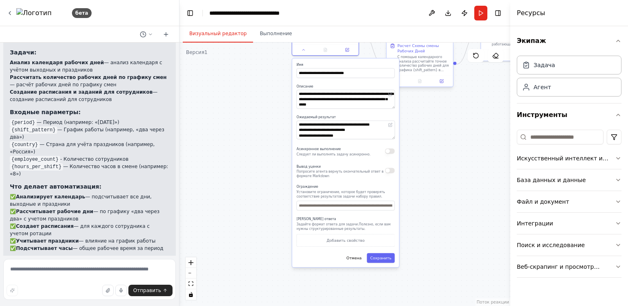
click at [423, 61] on ya-tr-span "С помощью календарного анализа рассчитайте точное количество рабочих дней для г…" at bounding box center [422, 65] width 51 height 21
click at [405, 84] on div at bounding box center [422, 81] width 66 height 11
click at [400, 79] on icon at bounding box center [400, 81] width 4 height 4
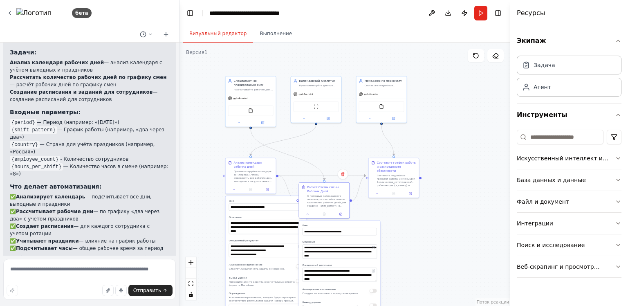
drag, startPoint x: 468, startPoint y: 100, endPoint x: 371, endPoint y: 201, distance: 140.5
click at [371, 201] on div ".deletable-edge-delete-btn { width: 20px; height: 20px; border: 0px solid #ffff…" at bounding box center [344, 174] width 331 height 263
click at [374, 190] on button at bounding box center [377, 192] width 14 height 5
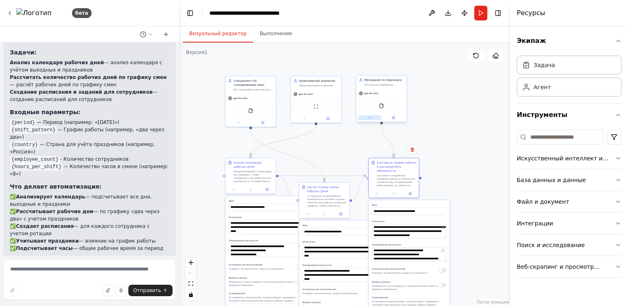
click at [370, 118] on icon at bounding box center [369, 117] width 3 height 3
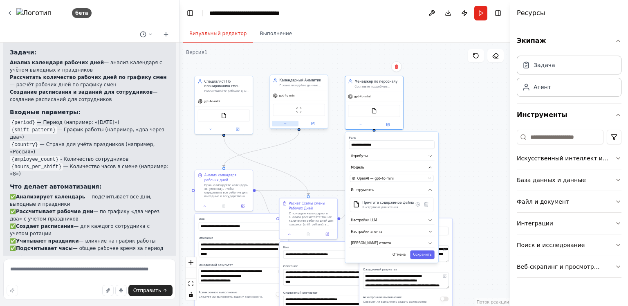
click at [285, 124] on icon at bounding box center [285, 123] width 4 height 4
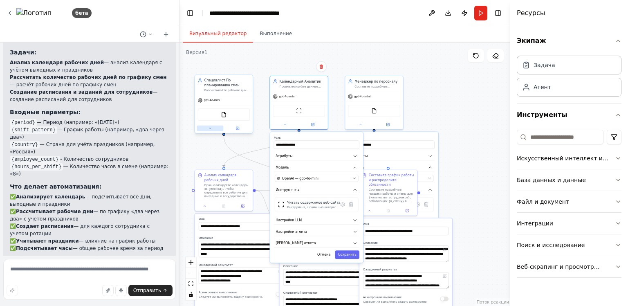
click at [213, 129] on button at bounding box center [210, 128] width 27 height 6
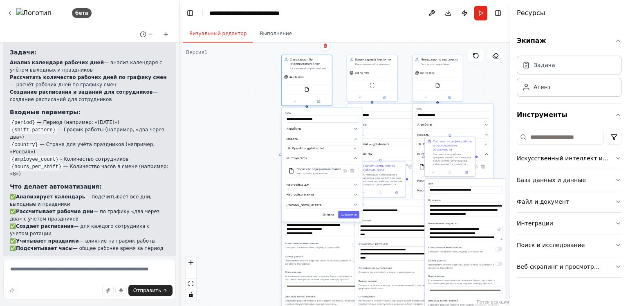
click at [238, 128] on div ".deletable-edge-delete-btn { width: 20px; height: 20px; border: 0px solid #ffff…" at bounding box center [344, 174] width 331 height 263
